Goal: Transaction & Acquisition: Subscribe to service/newsletter

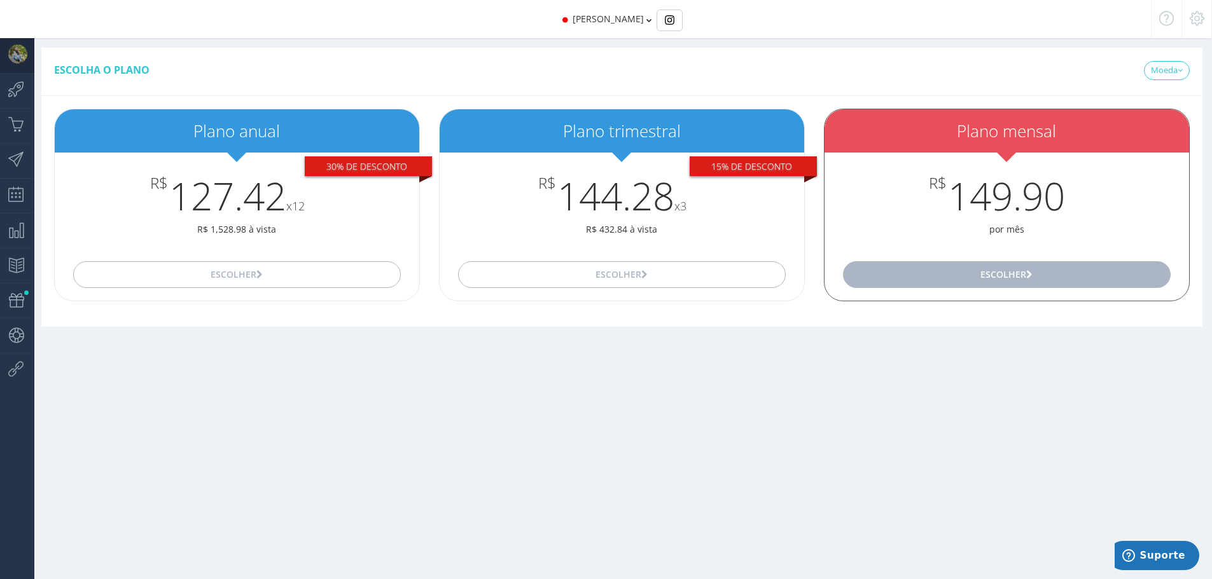
click at [401, 278] on button "Escolher" at bounding box center [1007, 274] width 328 height 27
